Goal: Information Seeking & Learning: Learn about a topic

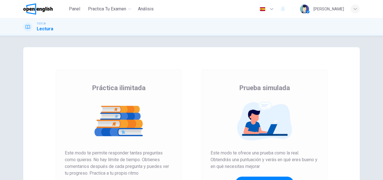
scroll to position [91, 0]
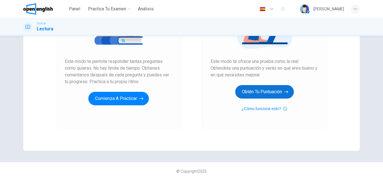
click at [272, 92] on button "Obtén tu puntuación" at bounding box center [264, 91] width 59 height 13
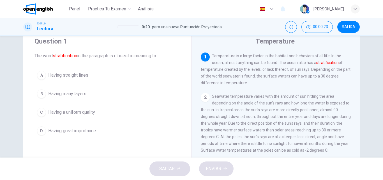
scroll to position [22, 0]
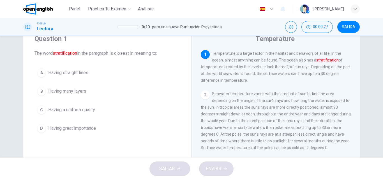
click at [66, 128] on span "Having great importance" at bounding box center [72, 128] width 48 height 7
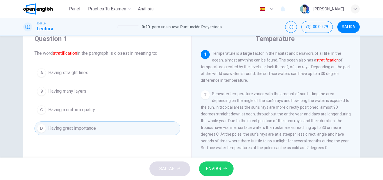
click at [215, 166] on span "ENVIAR" at bounding box center [213, 168] width 15 height 8
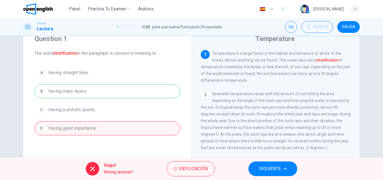
drag, startPoint x: 263, startPoint y: 157, endPoint x: 265, endPoint y: 165, distance: 8.4
click at [263, 160] on div "Oops! Wrong answer! Explicación SIGUIENTE" at bounding box center [191, 168] width 383 height 22
click at [266, 169] on span "SIGUIENTE" at bounding box center [270, 168] width 22 height 8
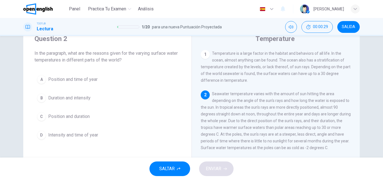
scroll to position [42, 0]
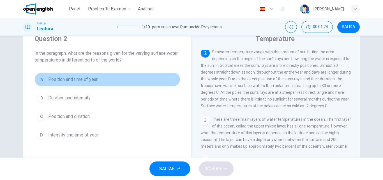
click at [87, 80] on span "Position and time of year" at bounding box center [72, 79] width 49 height 7
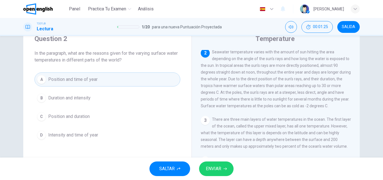
click at [210, 163] on button "ENVIAR" at bounding box center [216, 168] width 34 height 15
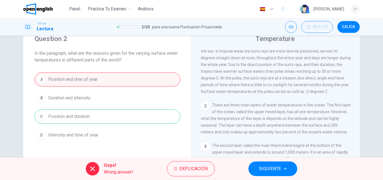
click at [268, 173] on button "SIGUIENTE" at bounding box center [272, 168] width 49 height 15
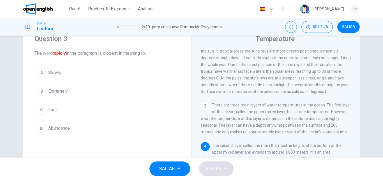
scroll to position [83, 0]
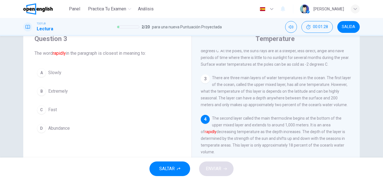
click at [38, 109] on div "C" at bounding box center [41, 109] width 9 height 9
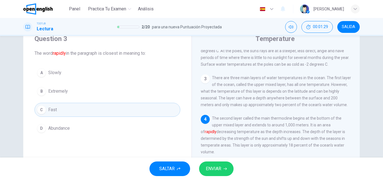
click at [221, 166] on button "ENVIAR" at bounding box center [216, 168] width 34 height 15
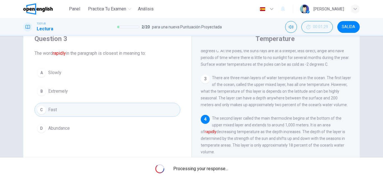
drag, startPoint x: 298, startPoint y: 94, endPoint x: 301, endPoint y: 102, distance: 7.9
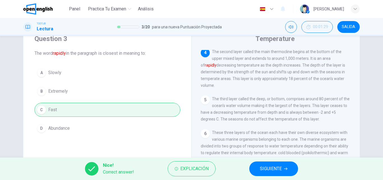
scroll to position [152, 0]
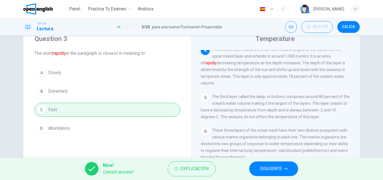
click at [270, 168] on span "SIGUIENTE" at bounding box center [271, 168] width 22 height 8
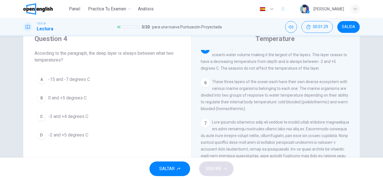
scroll to position [195, 0]
click at [102, 136] on button "D -2 and +5 degrees C" at bounding box center [107, 135] width 146 height 14
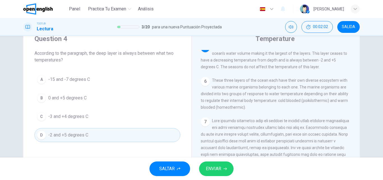
click at [217, 166] on span "ENVIAR" at bounding box center [213, 168] width 15 height 8
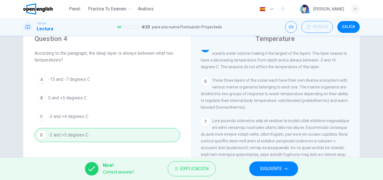
click at [272, 168] on span "SIGUIENTE" at bounding box center [271, 168] width 22 height 8
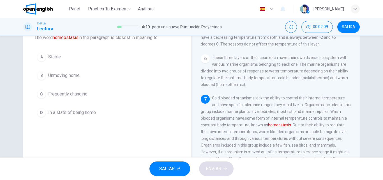
scroll to position [37, 0]
click at [35, 55] on button "A Stable" at bounding box center [107, 57] width 146 height 14
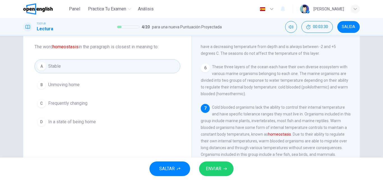
scroll to position [28, 0]
click at [221, 172] on button "ENVIAR" at bounding box center [216, 168] width 34 height 15
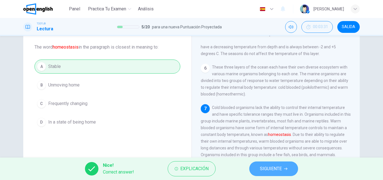
click at [281, 168] on span "SIGUIENTE" at bounding box center [271, 168] width 22 height 8
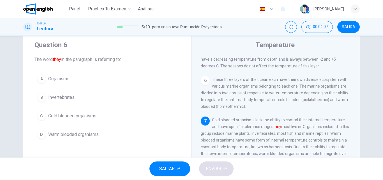
scroll to position [22, 0]
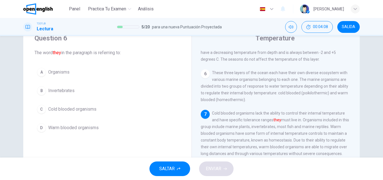
click at [40, 73] on div "A" at bounding box center [41, 72] width 9 height 9
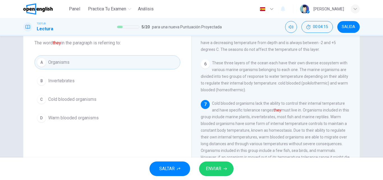
scroll to position [32, 0]
click at [214, 165] on span "ENVIAR" at bounding box center [213, 168] width 15 height 8
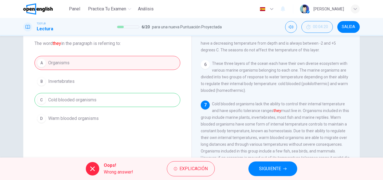
click at [276, 168] on span "SIGUIENTE" at bounding box center [270, 168] width 22 height 8
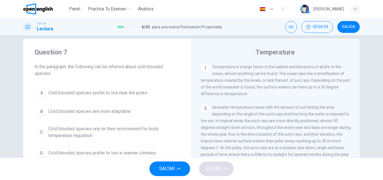
scroll to position [8, 0]
drag, startPoint x: 352, startPoint y: 84, endPoint x: 353, endPoint y: 78, distance: 6.7
click at [353, 78] on div "1 Temperature is a large factor in the habitat and behaviors of all life. In th…" at bounding box center [279, 144] width 157 height 161
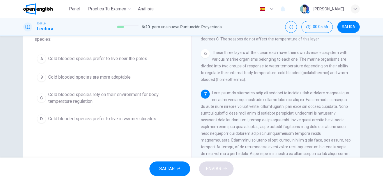
scroll to position [43, 0]
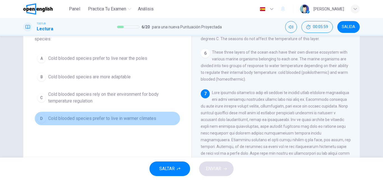
click at [88, 122] on button "D Cold blooded species prefer to live in warmer climates" at bounding box center [107, 118] width 146 height 14
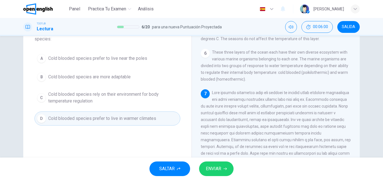
click at [210, 167] on span "ENVIAR" at bounding box center [213, 168] width 15 height 8
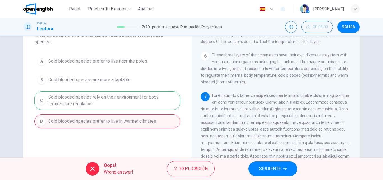
scroll to position [41, 0]
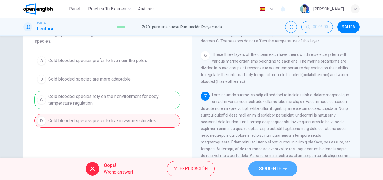
click at [271, 165] on span "SIGUIENTE" at bounding box center [270, 168] width 22 height 8
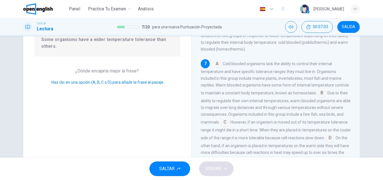
scroll to position [65, 0]
click at [317, 91] on input at bounding box center [321, 92] width 9 height 9
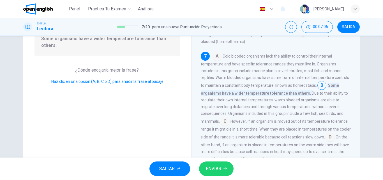
click at [211, 167] on span "ENVIAR" at bounding box center [213, 168] width 15 height 8
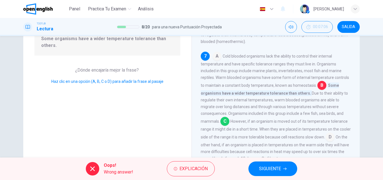
scroll to position [227, 0]
click at [270, 168] on span "SIGUIENTE" at bounding box center [270, 168] width 22 height 8
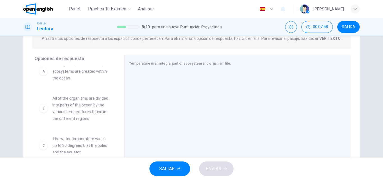
scroll to position [0, 0]
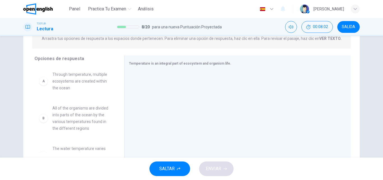
click at [81, 125] on span "All of the organisms are divided into parts of the ocean by the various tempera…" at bounding box center [81, 118] width 58 height 27
click at [39, 119] on div "B" at bounding box center [43, 117] width 9 height 9
click at [45, 120] on div "B" at bounding box center [43, 117] width 9 height 9
click at [45, 121] on div "B" at bounding box center [43, 117] width 9 height 9
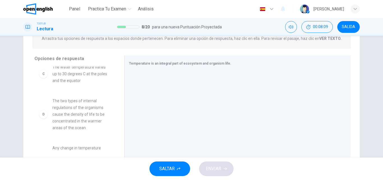
click at [44, 115] on div "D" at bounding box center [43, 114] width 9 height 9
click at [87, 117] on span "The two types of internal regulations of the organisms cause the density of lif…" at bounding box center [81, 114] width 58 height 34
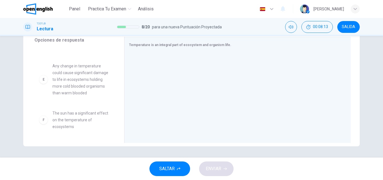
scroll to position [0, 0]
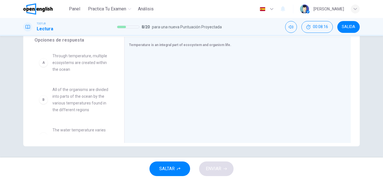
click at [53, 102] on span "All of the organisms are divided into parts of the ocean by the various tempera…" at bounding box center [81, 99] width 58 height 27
click at [44, 102] on div "B" at bounding box center [43, 99] width 9 height 9
drag, startPoint x: 44, startPoint y: 102, endPoint x: 48, endPoint y: 98, distance: 5.5
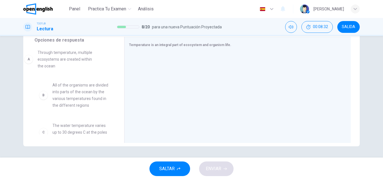
drag, startPoint x: 87, startPoint y: 66, endPoint x: 75, endPoint y: 63, distance: 11.8
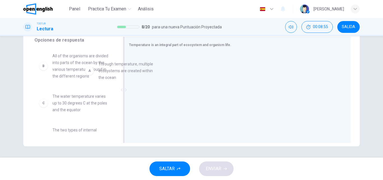
drag, startPoint x: 121, startPoint y: 69, endPoint x: 153, endPoint y: 69, distance: 32.5
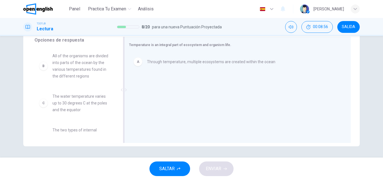
drag, startPoint x: 118, startPoint y: 74, endPoint x: 119, endPoint y: 89, distance: 14.9
click at [119, 89] on div "Opciones de respuesta B All of the organisms are divided into parts of the ocea…" at bounding box center [191, 91] width 336 height 109
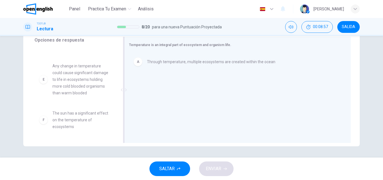
drag, startPoint x: 88, startPoint y: 121, endPoint x: 170, endPoint y: 110, distance: 83.5
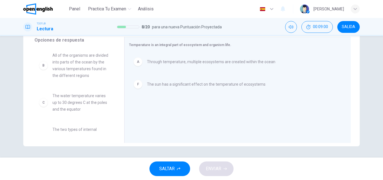
scroll to position [0, 0]
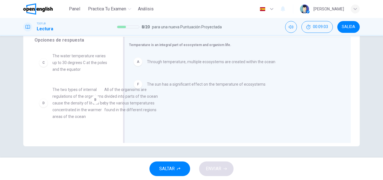
drag, startPoint x: 83, startPoint y: 68, endPoint x: 153, endPoint y: 110, distance: 81.5
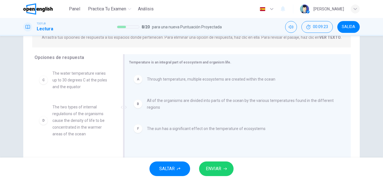
scroll to position [80, 0]
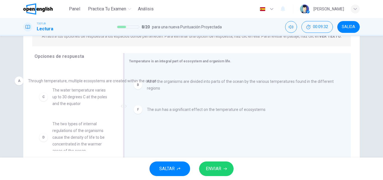
drag, startPoint x: 215, startPoint y: 79, endPoint x: 84, endPoint y: 82, distance: 130.6
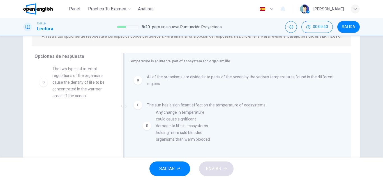
scroll to position [2, 0]
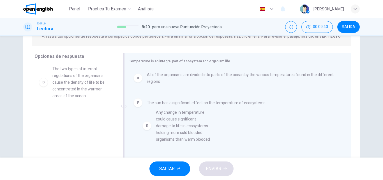
drag, startPoint x: 92, startPoint y: 126, endPoint x: 205, endPoint y: 121, distance: 113.6
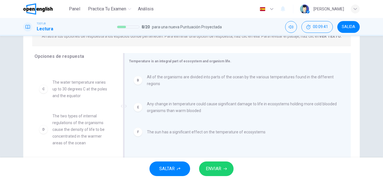
scroll to position [24, 0]
click at [223, 171] on button "ENVIAR" at bounding box center [216, 168] width 34 height 15
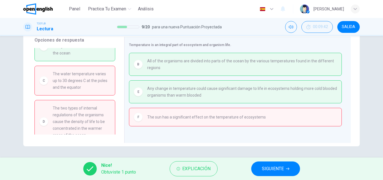
scroll to position [25, 0]
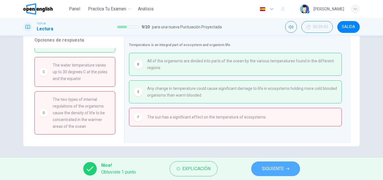
click at [270, 173] on button "SIGUIENTE" at bounding box center [275, 168] width 49 height 15
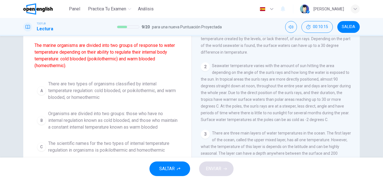
scroll to position [50, 0]
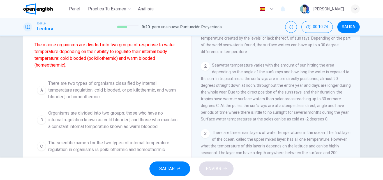
click at [136, 121] on span "Organisms are divided into two groups: those who have no internal regulation kn…" at bounding box center [112, 120] width 129 height 20
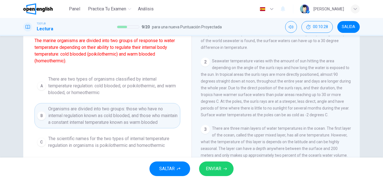
scroll to position [55, 0]
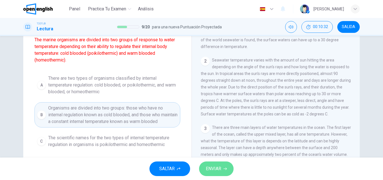
click at [215, 166] on span "ENVIAR" at bounding box center [213, 168] width 15 height 8
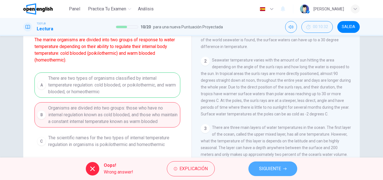
click at [263, 167] on span "SIGUIENTE" at bounding box center [270, 168] width 22 height 8
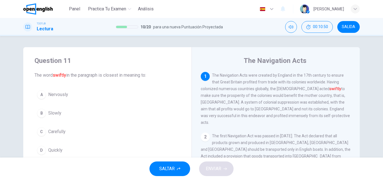
click at [48, 152] on span "Quickly" at bounding box center [55, 150] width 14 height 7
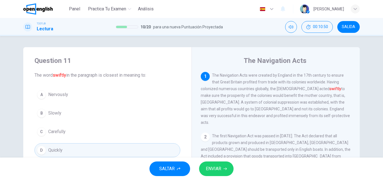
click at [236, 170] on div "SALTAR ENVIAR" at bounding box center [191, 168] width 383 height 22
click at [218, 166] on span "ENVIAR" at bounding box center [213, 168] width 15 height 8
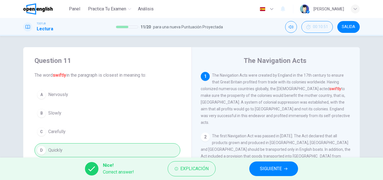
click at [282, 166] on span "SIGUIENTE" at bounding box center [271, 168] width 22 height 8
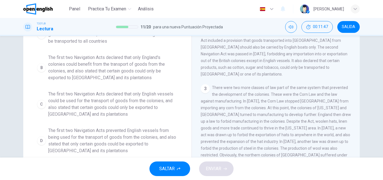
scroll to position [71, 0]
click at [142, 137] on span "The first two Navigation Acts prevented English vessels from being used for the…" at bounding box center [112, 141] width 129 height 27
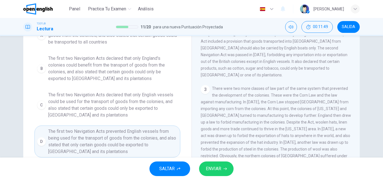
click at [220, 166] on span "ENVIAR" at bounding box center [213, 168] width 15 height 8
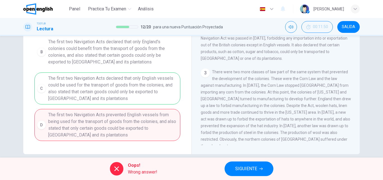
scroll to position [89, 0]
click at [248, 164] on button "SIGUIENTE" at bounding box center [248, 168] width 49 height 15
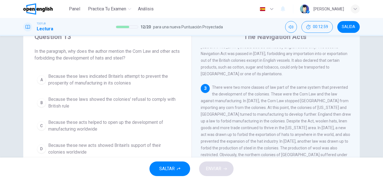
scroll to position [25, 0]
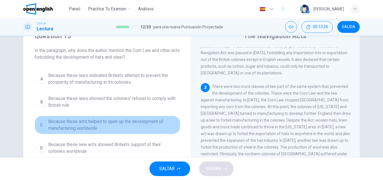
click at [100, 128] on span "Because these acts helped to open up the development of manufacturing worldwide" at bounding box center [112, 124] width 129 height 13
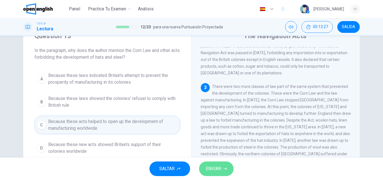
click at [215, 171] on span "ENVIAR" at bounding box center [213, 168] width 15 height 8
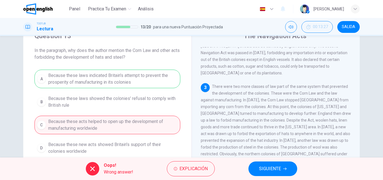
click at [266, 164] on button "SIGUIENTE" at bounding box center [272, 168] width 49 height 15
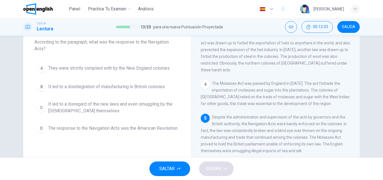
scroll to position [34, 0]
drag, startPoint x: 229, startPoint y: 139, endPoint x: 256, endPoint y: 136, distance: 26.8
click at [256, 136] on div "5 Despite the administration and supervision of the acts by governors and the B…" at bounding box center [276, 133] width 150 height 40
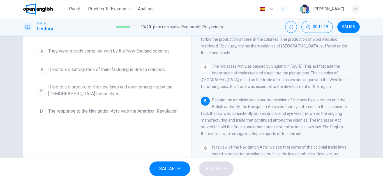
scroll to position [50, 0]
click at [98, 99] on button "C It led to a disregard of the new laws and even smuggling by the [DEMOGRAPHIC_…" at bounding box center [107, 90] width 146 height 18
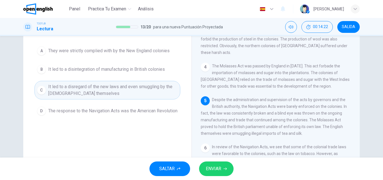
click at [96, 114] on span "The response to the Navigation Acts was the American Revolution" at bounding box center [112, 110] width 129 height 7
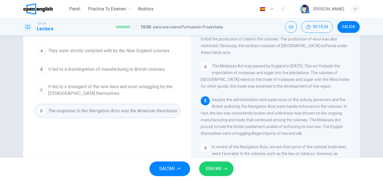
click at [205, 164] on button "ENVIAR" at bounding box center [216, 168] width 34 height 15
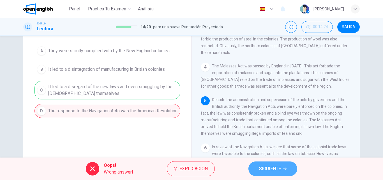
click at [265, 164] on button "SIGUIENTE" at bounding box center [272, 168] width 49 height 15
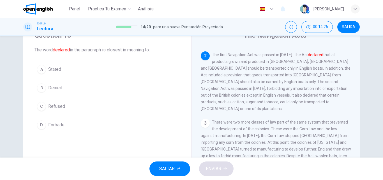
scroll to position [43, 0]
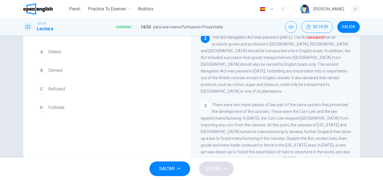
click at [64, 109] on button "D Forbade" at bounding box center [107, 107] width 146 height 14
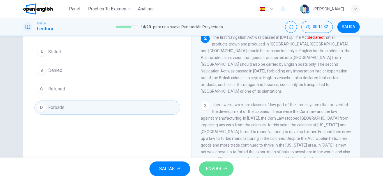
click at [213, 167] on span "ENVIAR" at bounding box center [213, 168] width 15 height 8
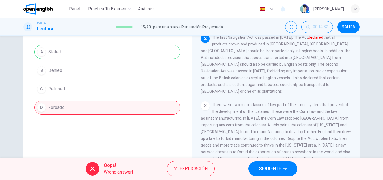
click at [268, 167] on span "SIGUIENTE" at bounding box center [270, 168] width 22 height 8
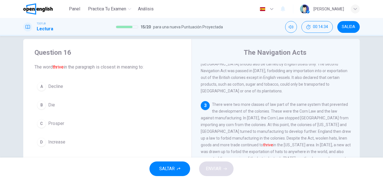
scroll to position [10, 0]
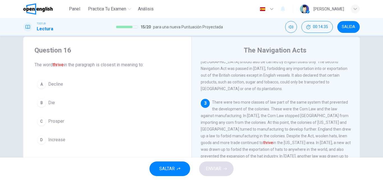
click at [61, 124] on button "C Prosper" at bounding box center [107, 121] width 146 height 14
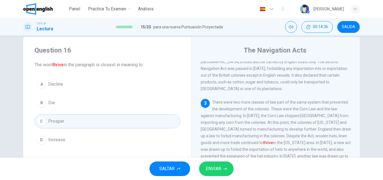
click at [215, 167] on span "ENVIAR" at bounding box center [213, 168] width 15 height 8
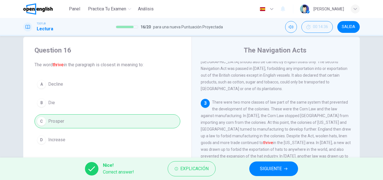
click at [262, 164] on button "SIGUIENTE" at bounding box center [273, 168] width 49 height 15
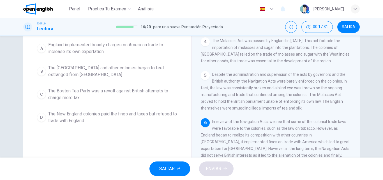
scroll to position [58, 0]
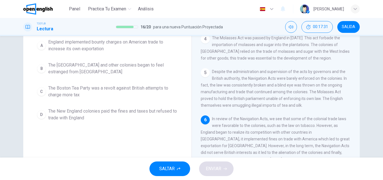
click at [153, 75] on span "The [GEOGRAPHIC_DATA] and other colonies began to feel estranged from [GEOGRAPH…" at bounding box center [112, 68] width 129 height 13
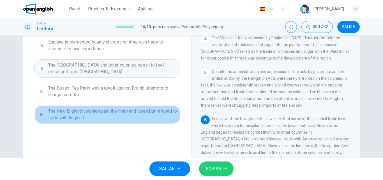
click at [150, 121] on span "The New England colonies paid the fines and taxes but refused to trade with Eng…" at bounding box center [112, 114] width 129 height 13
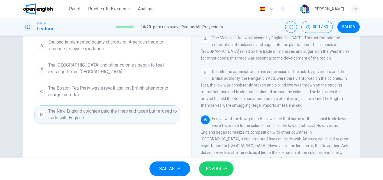
click at [149, 71] on span "The [GEOGRAPHIC_DATA] and other colonies began to feel estranged from [GEOGRAPH…" at bounding box center [112, 68] width 129 height 13
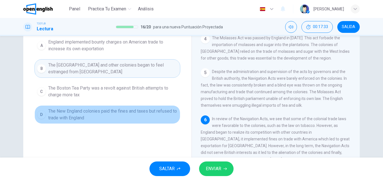
drag, startPoint x: 148, startPoint y: 119, endPoint x: 151, endPoint y: 61, distance: 57.8
click at [149, 116] on span "The New England colonies paid the fines and taxes but refused to trade with Eng…" at bounding box center [112, 114] width 129 height 13
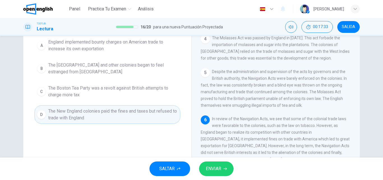
drag, startPoint x: 148, startPoint y: 62, endPoint x: 164, endPoint y: 73, distance: 20.2
click at [148, 63] on div "A England implemented bounty charges on American trade to increase its own expo…" at bounding box center [107, 79] width 146 height 87
drag, startPoint x: 158, startPoint y: 105, endPoint x: 160, endPoint y: 71, distance: 33.7
click at [158, 101] on button "C The Boston Tea Party was a revolt against British attempts to charge more tax" at bounding box center [107, 91] width 146 height 18
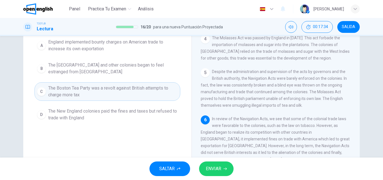
click at [156, 67] on button "B The [GEOGRAPHIC_DATA] and other colonies began to feel estranged from [GEOGRA…" at bounding box center [107, 68] width 146 height 18
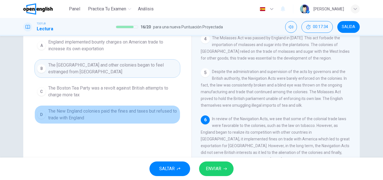
drag, startPoint x: 156, startPoint y: 124, endPoint x: 159, endPoint y: 84, distance: 40.7
click at [156, 119] on span "The New England colonies paid the fines and taxes but refused to trade with Eng…" at bounding box center [112, 114] width 129 height 13
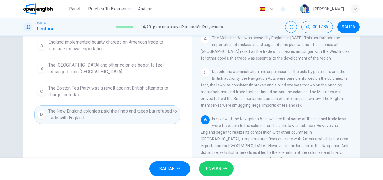
click at [154, 73] on span "The [GEOGRAPHIC_DATA] and other colonies began to feel estranged from [GEOGRAPH…" at bounding box center [112, 68] width 129 height 13
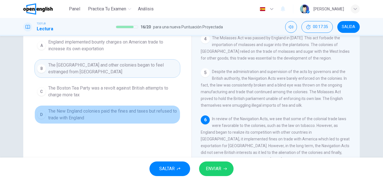
drag, startPoint x: 158, startPoint y: 118, endPoint x: 159, endPoint y: 109, distance: 9.1
click at [159, 110] on div "A England implemented bounty charges on American trade to increase its own expo…" at bounding box center [107, 79] width 146 height 87
click at [167, 74] on span "The [GEOGRAPHIC_DATA] and other colonies began to feel estranged from [GEOGRAPH…" at bounding box center [112, 68] width 129 height 13
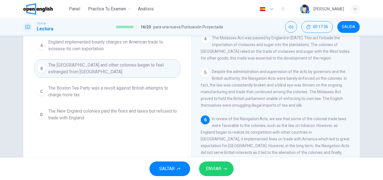
drag, startPoint x: 225, startPoint y: 176, endPoint x: 222, endPoint y: 168, distance: 8.2
click at [224, 173] on div "SALTAR ENVIAR" at bounding box center [191, 168] width 383 height 22
click at [222, 167] on button "ENVIAR" at bounding box center [216, 168] width 34 height 15
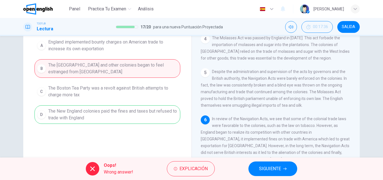
click at [269, 166] on span "SIGUIENTE" at bounding box center [270, 168] width 22 height 8
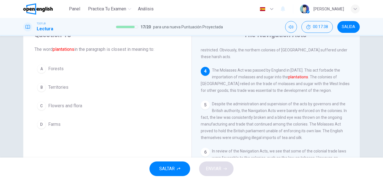
scroll to position [28, 0]
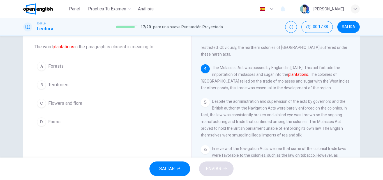
click at [62, 60] on button "A Forests" at bounding box center [107, 66] width 146 height 14
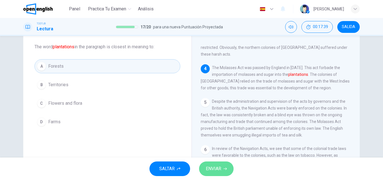
click at [220, 173] on button "ENVIAR" at bounding box center [216, 168] width 34 height 15
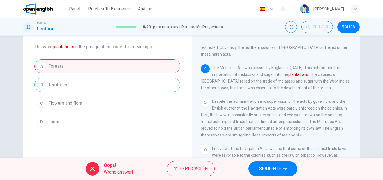
click at [275, 166] on span "SIGUIENTE" at bounding box center [270, 168] width 22 height 8
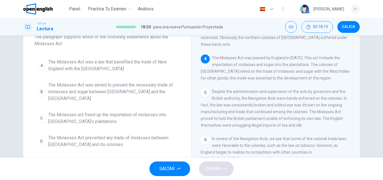
scroll to position [38, 0]
click at [127, 68] on span "The Molasses Act was a law that benefited the trade of New England with the [GE…" at bounding box center [112, 65] width 129 height 13
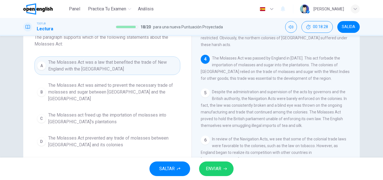
click at [223, 166] on button "ENVIAR" at bounding box center [216, 168] width 34 height 15
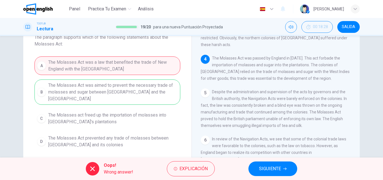
click at [264, 170] on span "SIGUIENTE" at bounding box center [270, 168] width 22 height 8
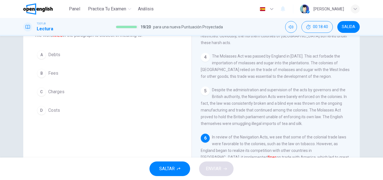
scroll to position [31, 0]
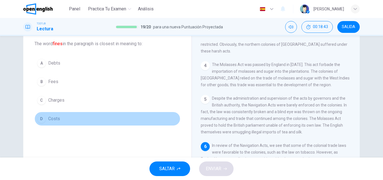
click at [78, 119] on button "D Costs" at bounding box center [107, 119] width 146 height 14
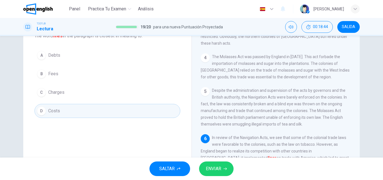
scroll to position [42, 0]
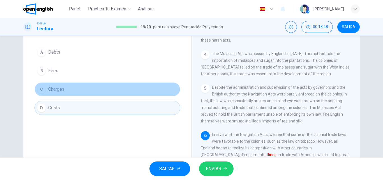
click at [77, 91] on button "C Charges" at bounding box center [107, 89] width 146 height 14
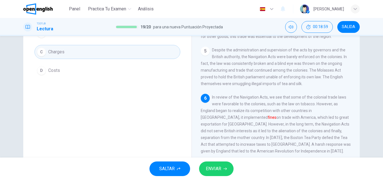
scroll to position [80, 0]
click at [221, 174] on button "ENVIAR" at bounding box center [216, 168] width 34 height 15
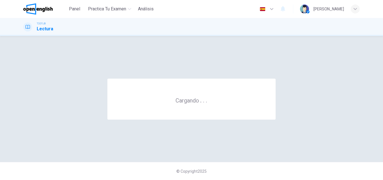
scroll to position [0, 0]
